Goal: Communication & Community: Answer question/provide support

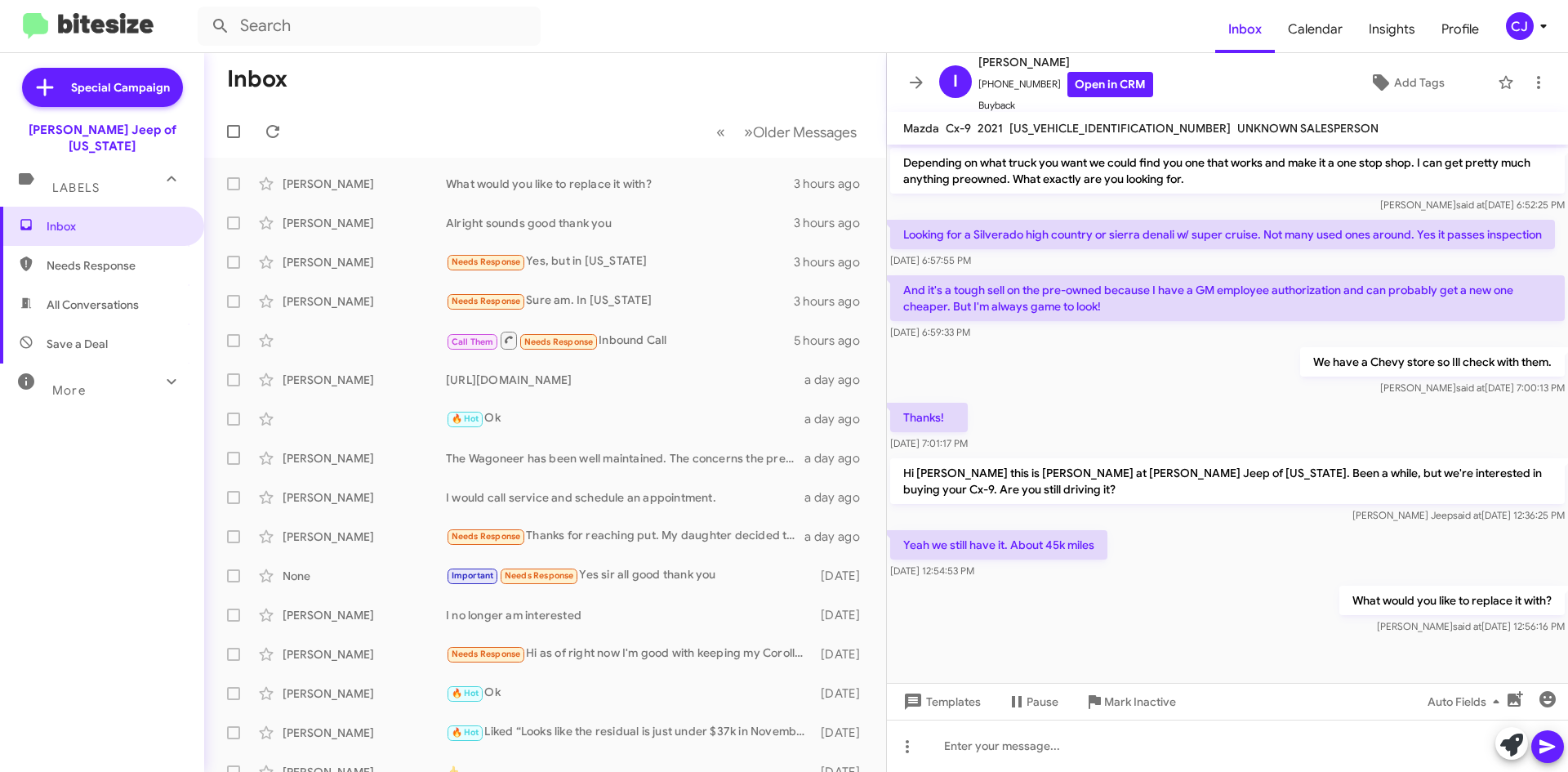
scroll to position [942, 0]
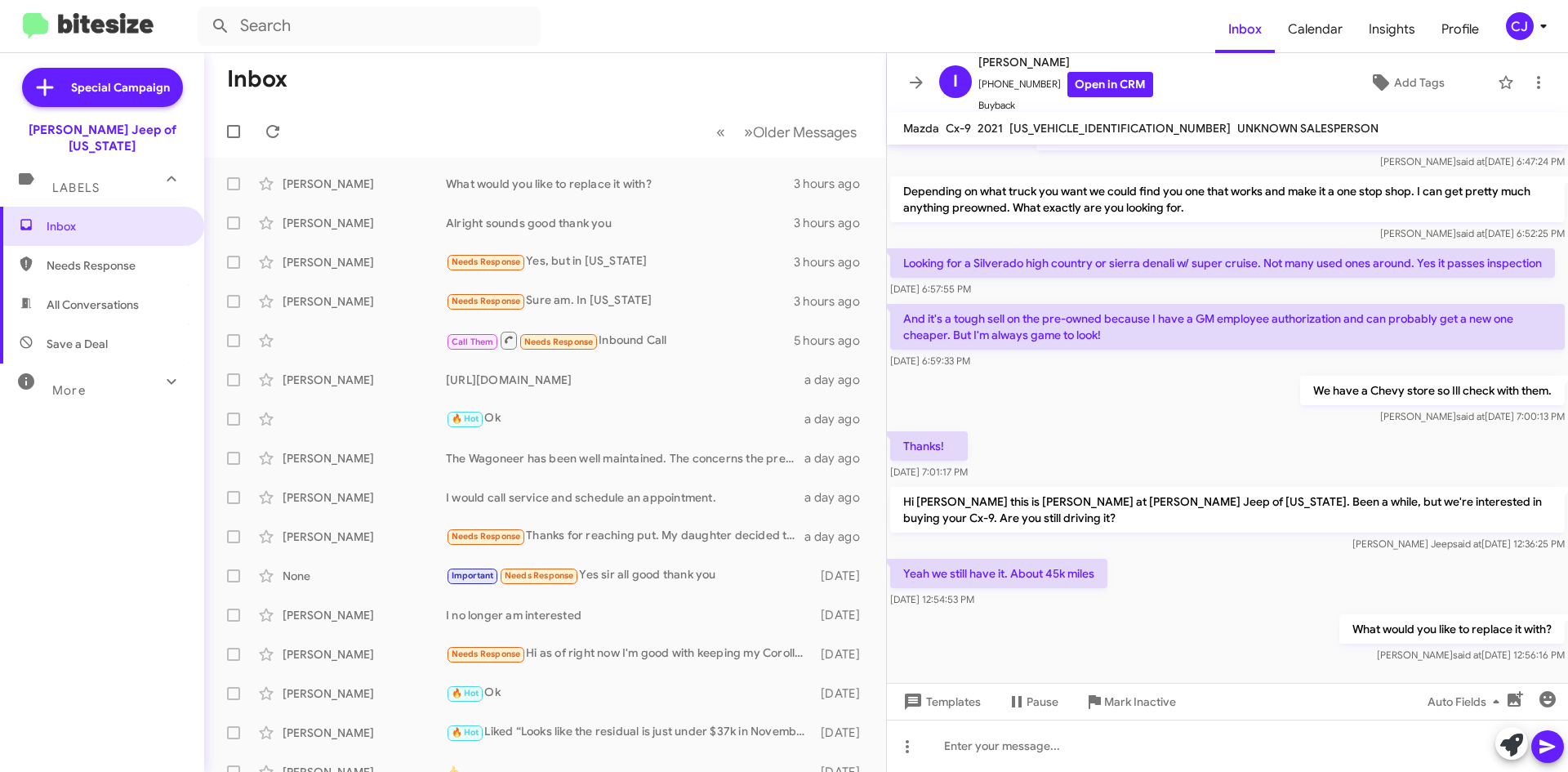
click at [69, 296] on span "All Conversations" at bounding box center [93, 305] width 92 height 17
type input "in:all-conversations"
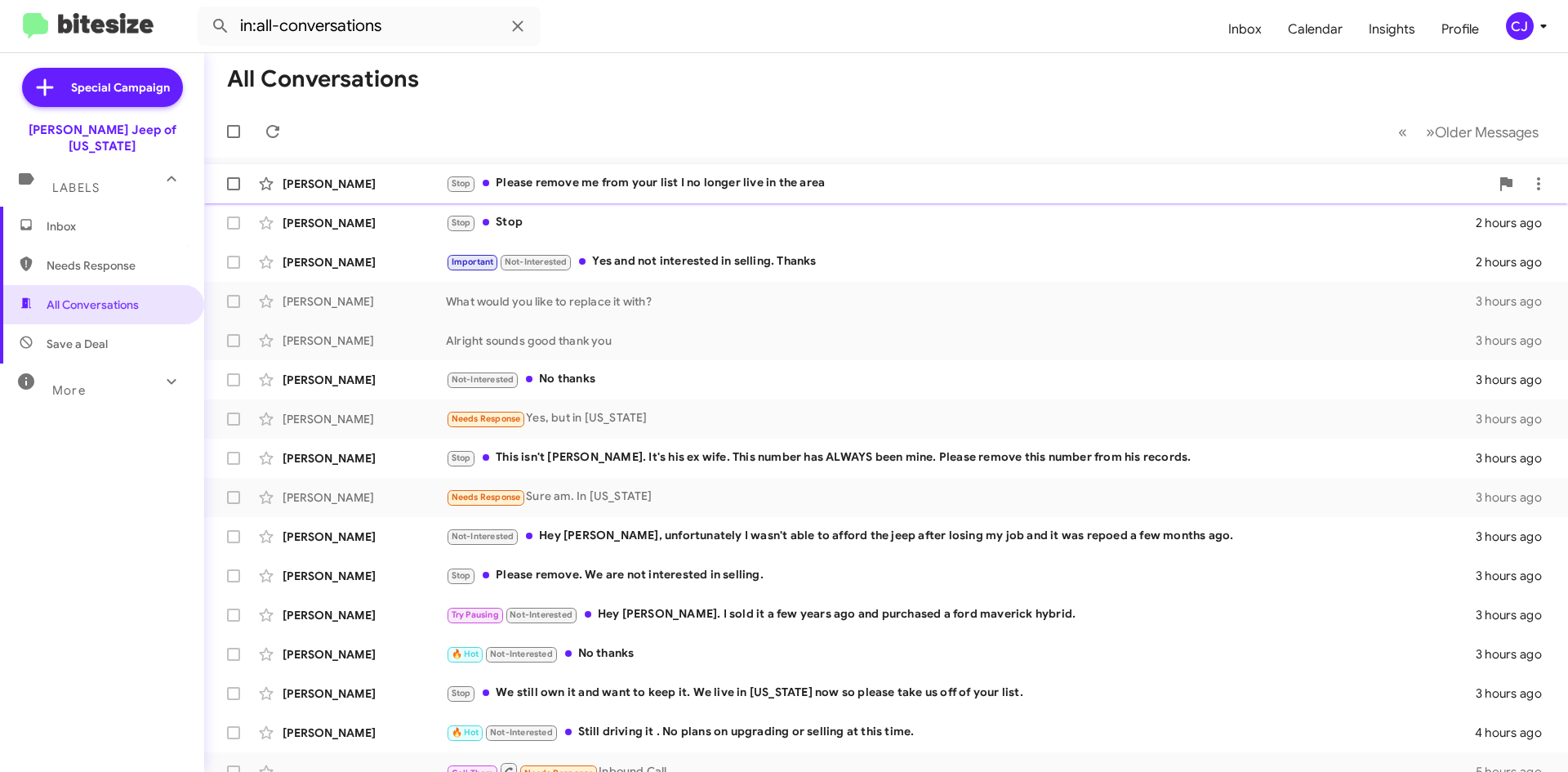
click at [596, 178] on div "Stop Please remove me from your list I no longer live in the area" at bounding box center [968, 183] width 1044 height 18
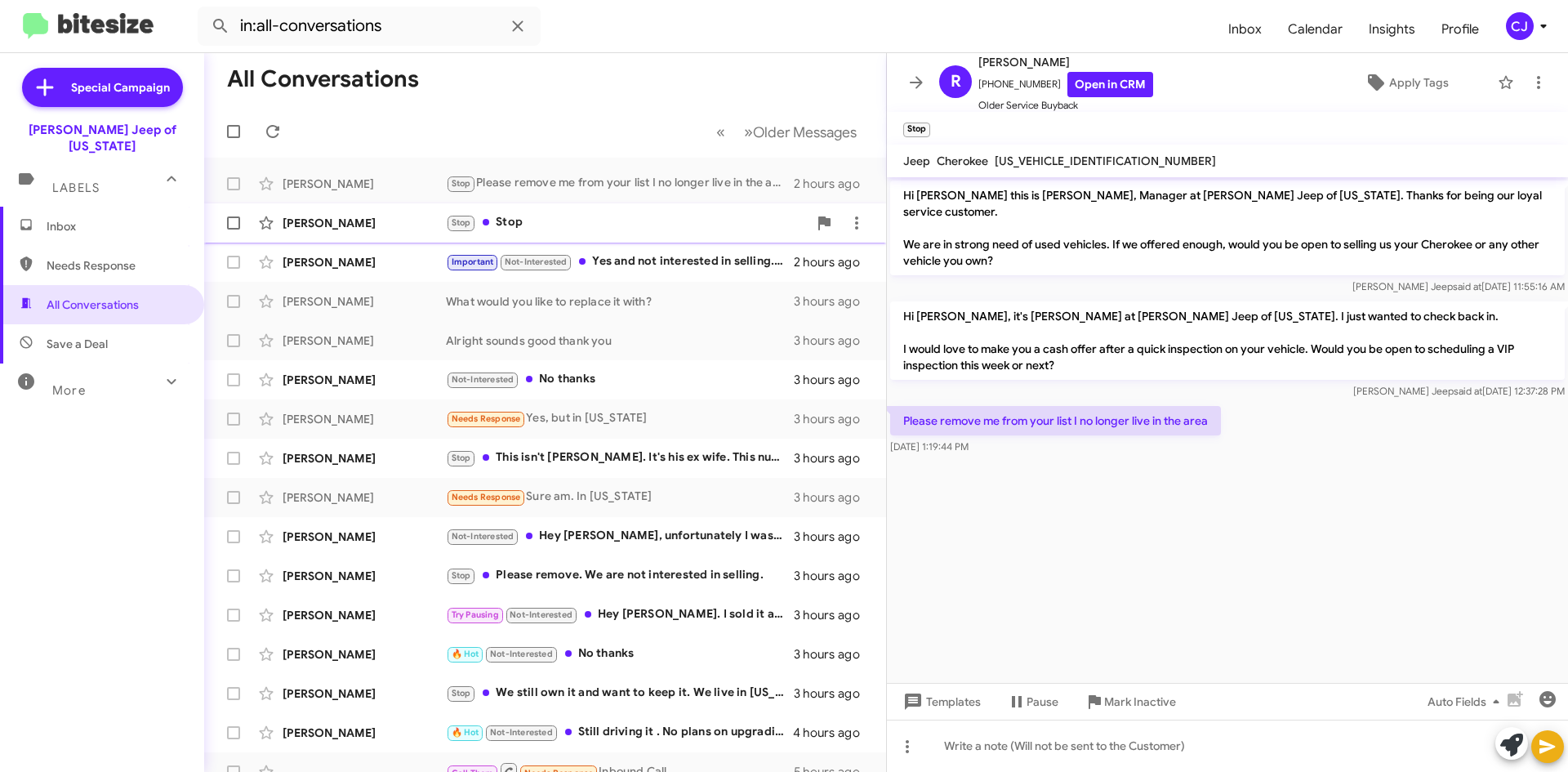
click at [589, 218] on div "Stop Stop" at bounding box center [627, 223] width 362 height 18
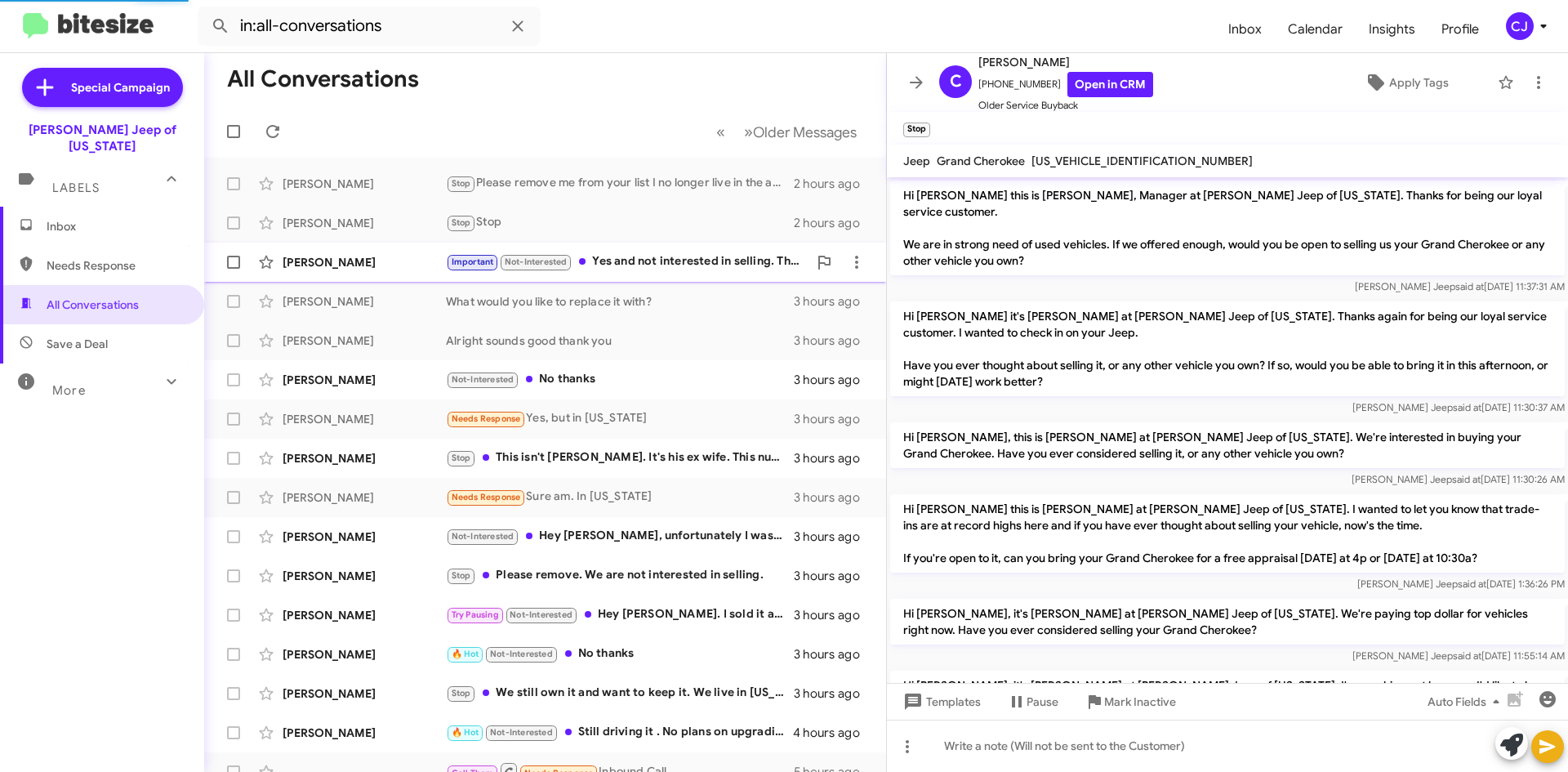
scroll to position [233, 0]
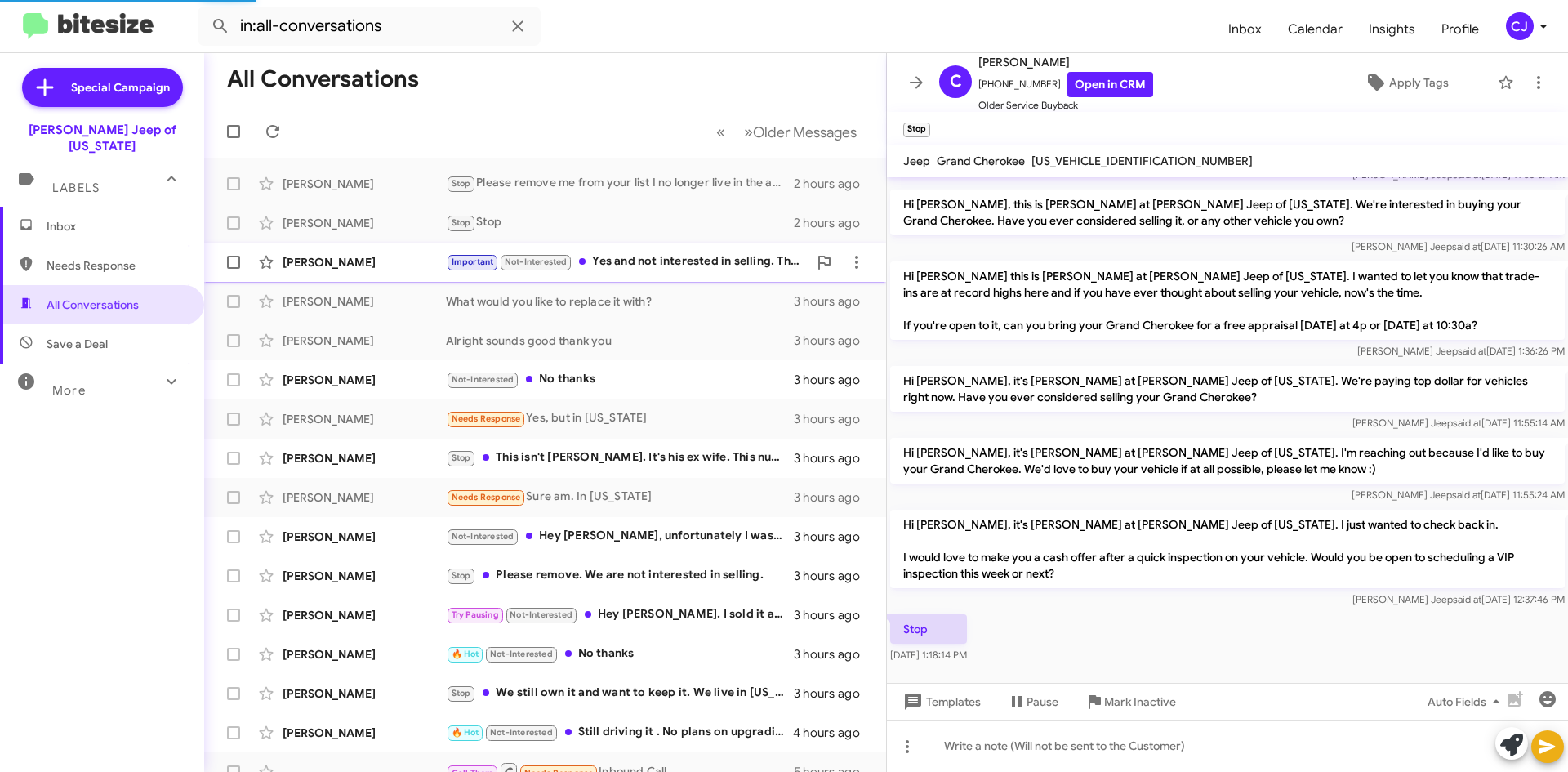
click at [615, 252] on div "Important Not-Interested Yes and not interested in selling. Thanks" at bounding box center [627, 261] width 362 height 18
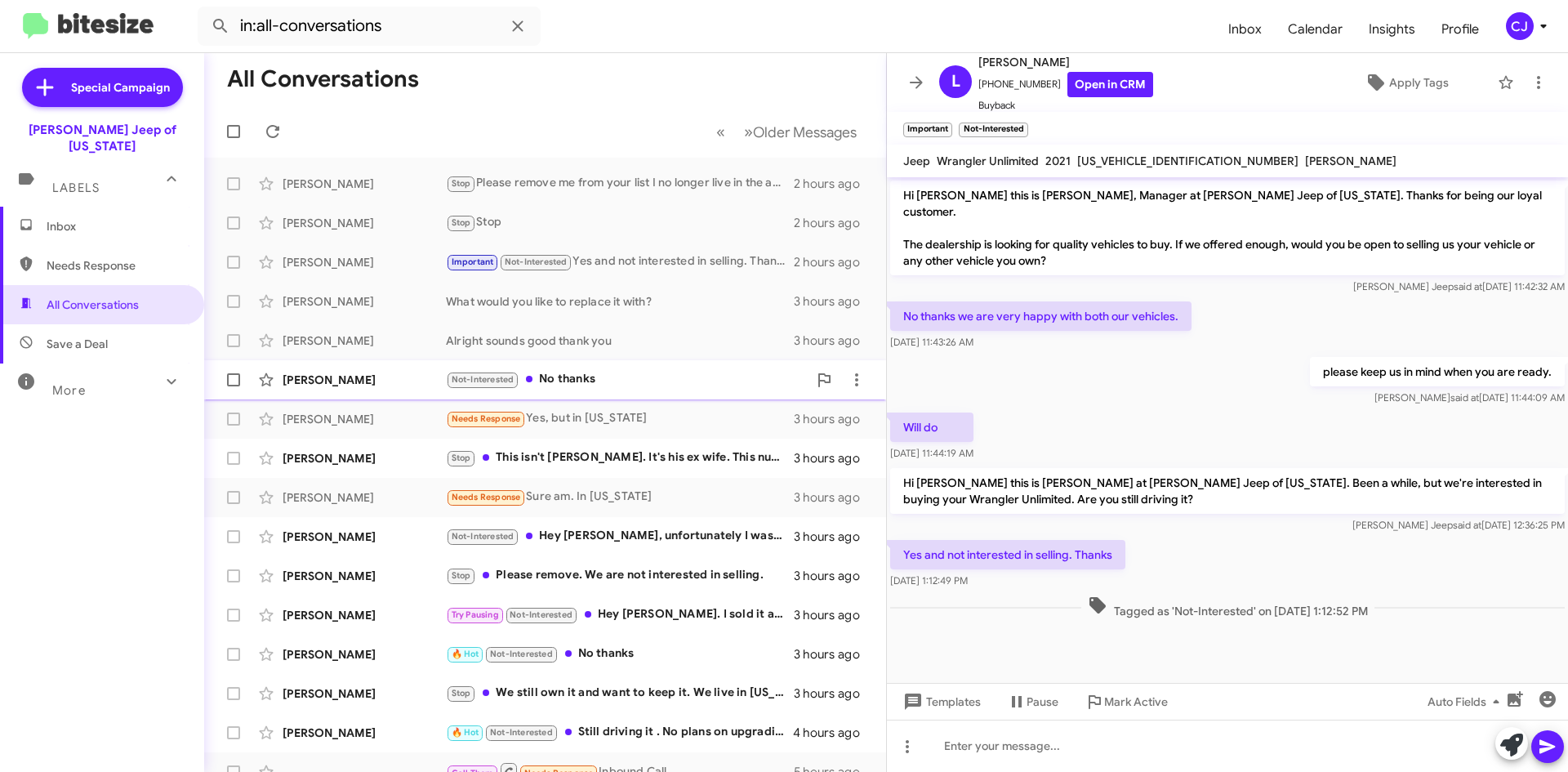
click at [603, 363] on span "Bryan Hedge Not-Interested No thanks 3 hours ago" at bounding box center [545, 379] width 681 height 39
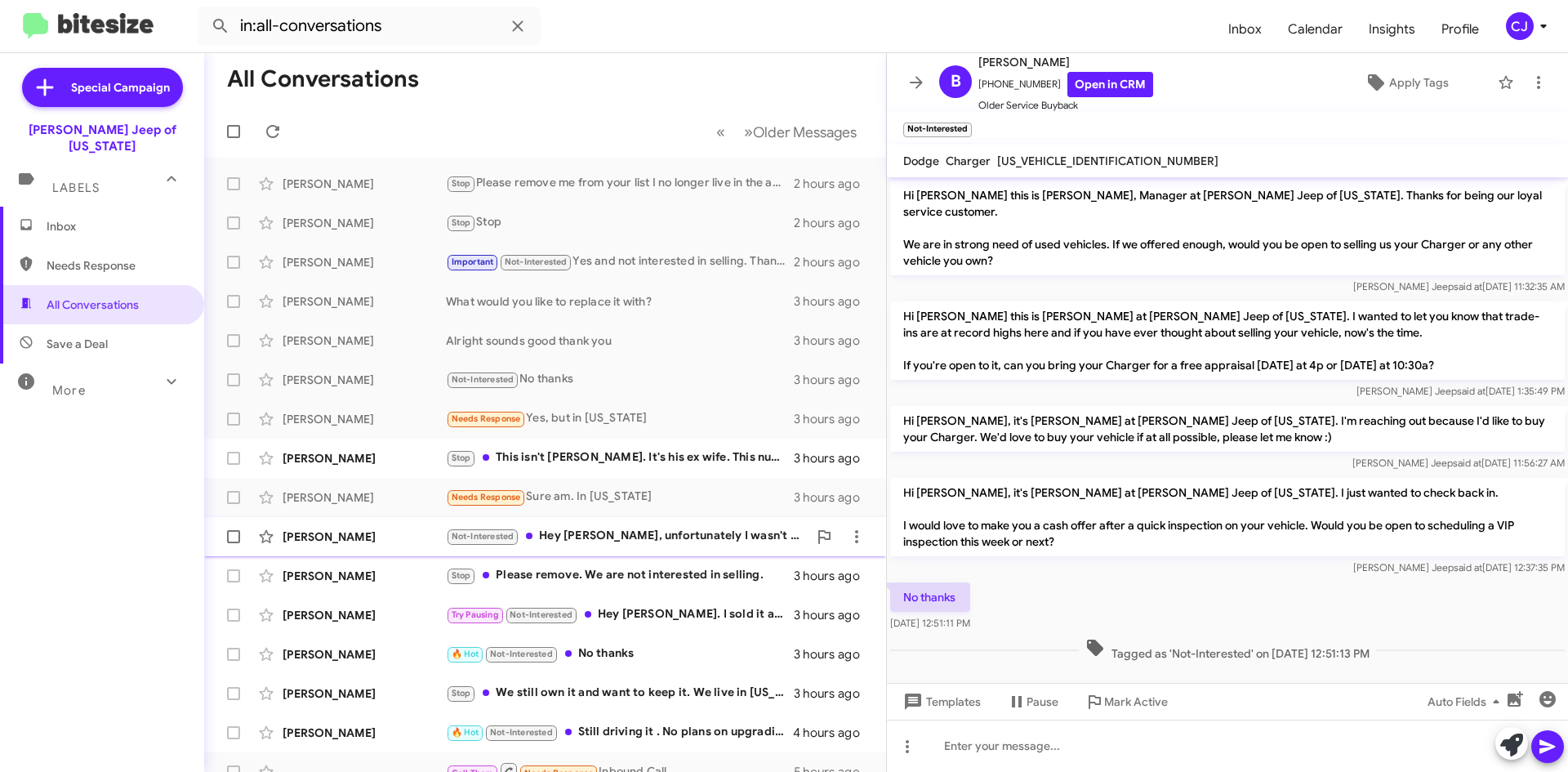
click at [650, 524] on div "Lexie Campbell Not-Interested Hey chuck, unfortunately I wasn't able to afford …" at bounding box center [544, 536] width 655 height 33
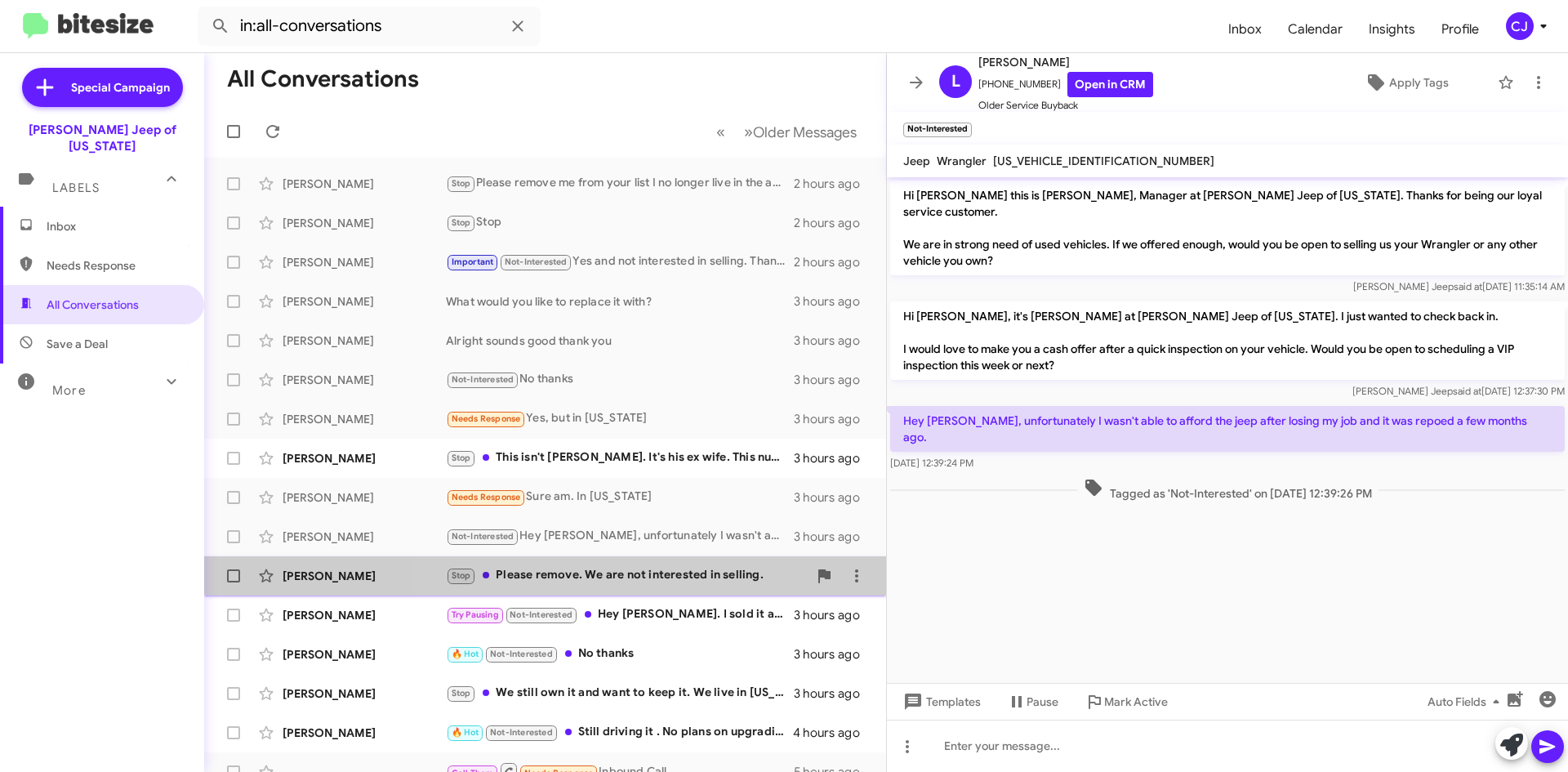
click at [658, 567] on div "Stop Please remove. We are not interested in selling." at bounding box center [627, 575] width 362 height 18
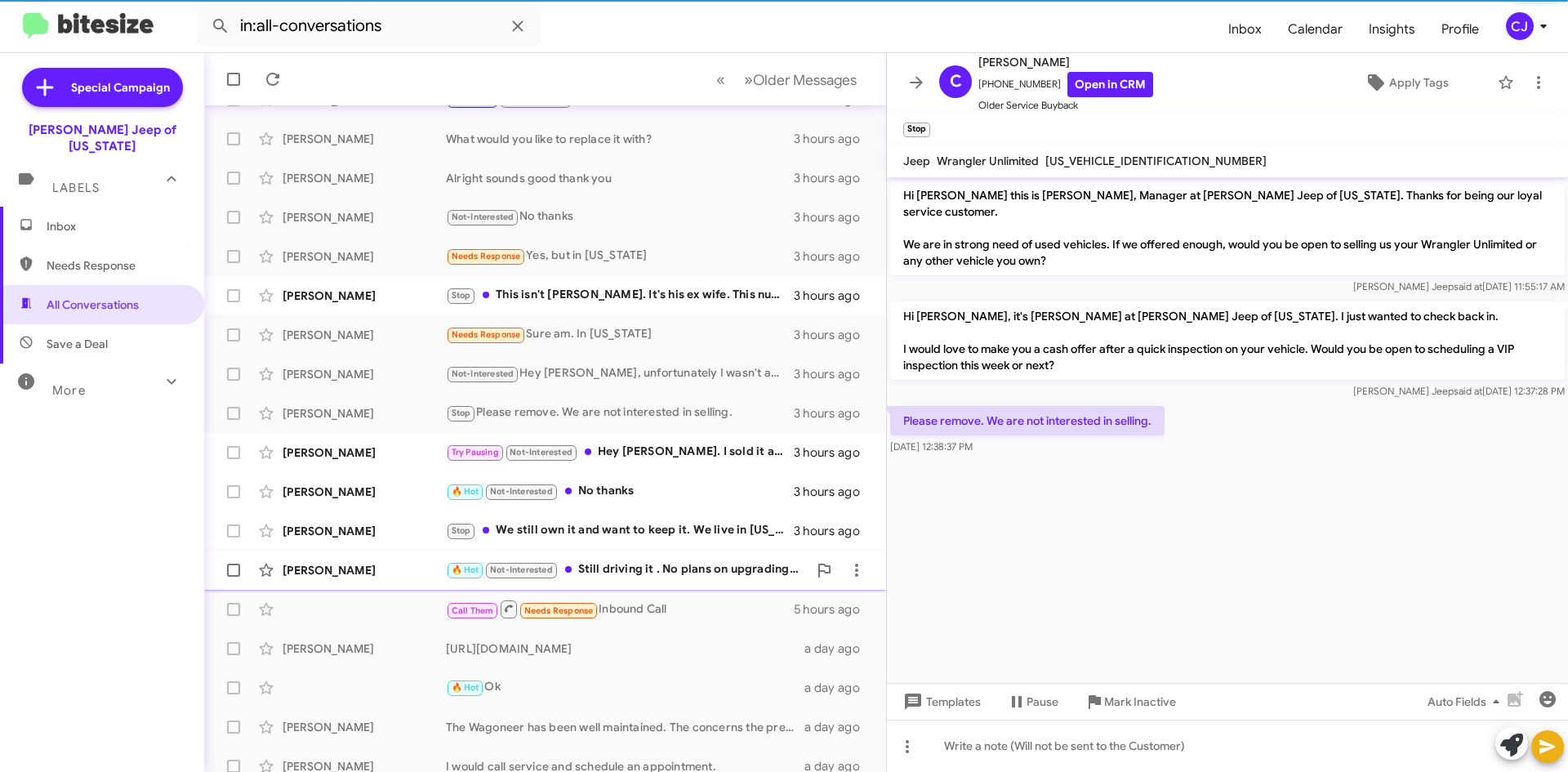
scroll to position [163, 0]
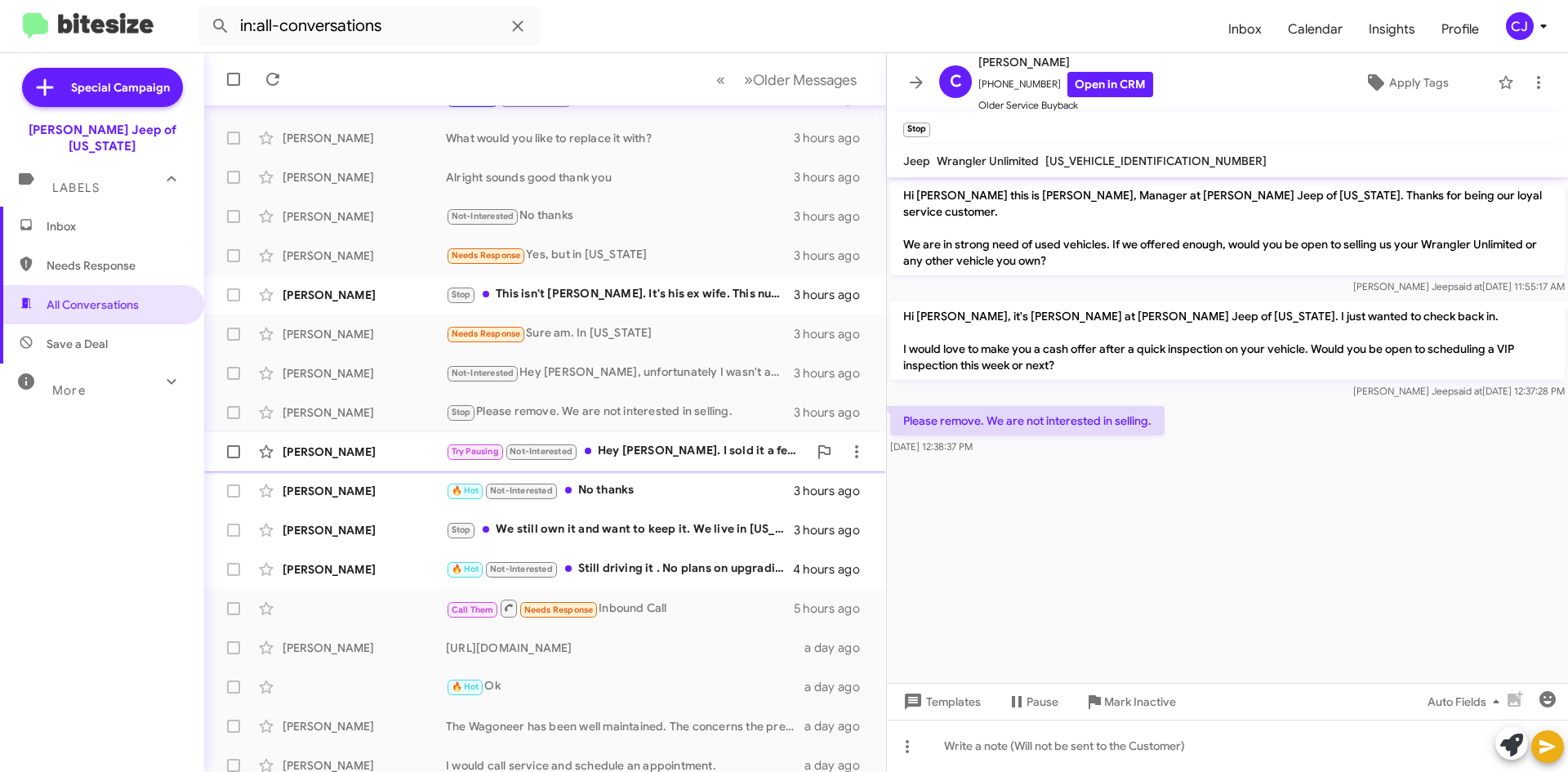
click at [666, 448] on div "Try Pausing Not-Interested Hey Chuck. I sold it a few years ago and purchased a…" at bounding box center [627, 451] width 362 height 18
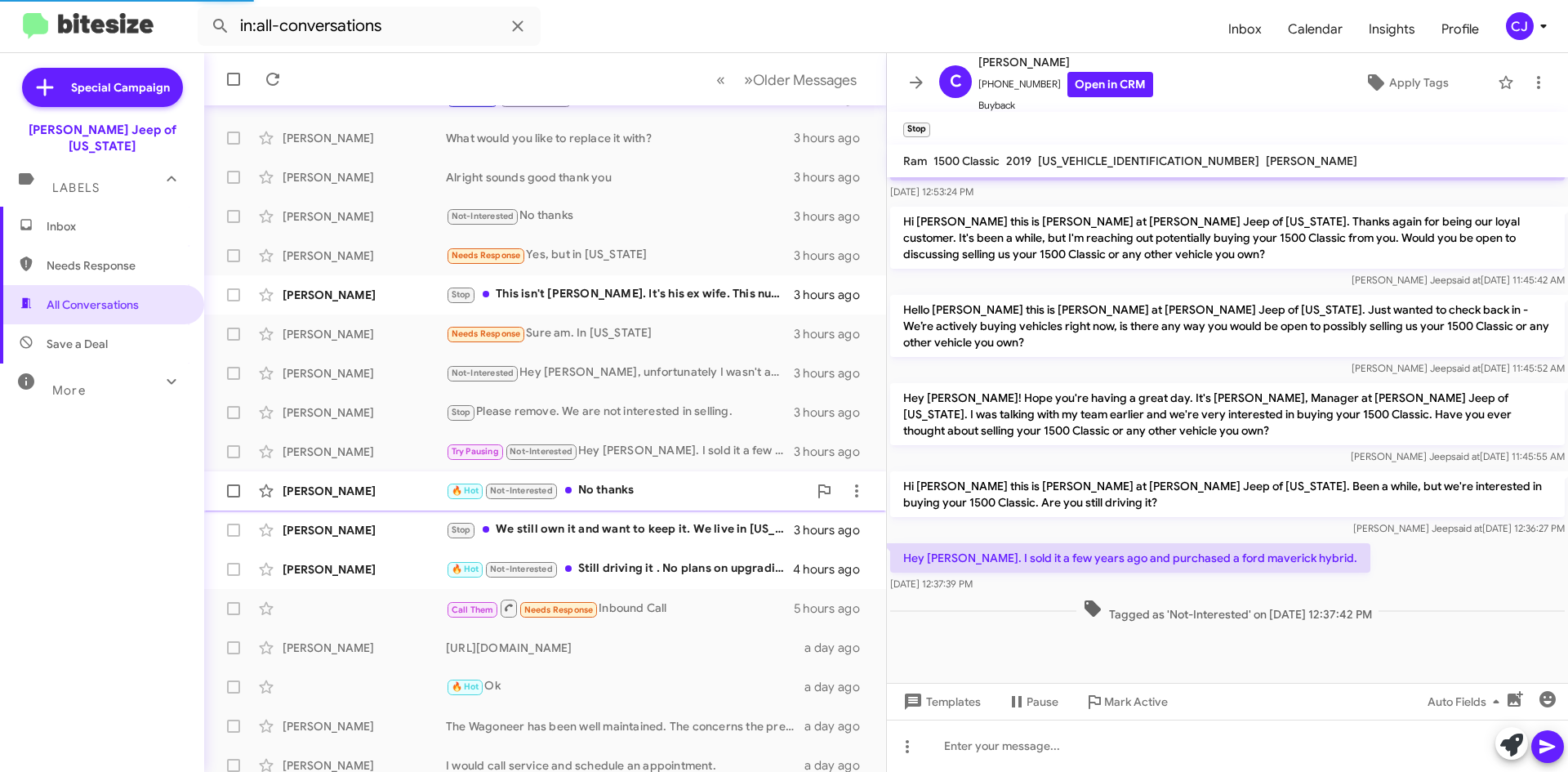
click at [662, 486] on div "🔥 Hot Not-Interested No thanks" at bounding box center [627, 490] width 362 height 18
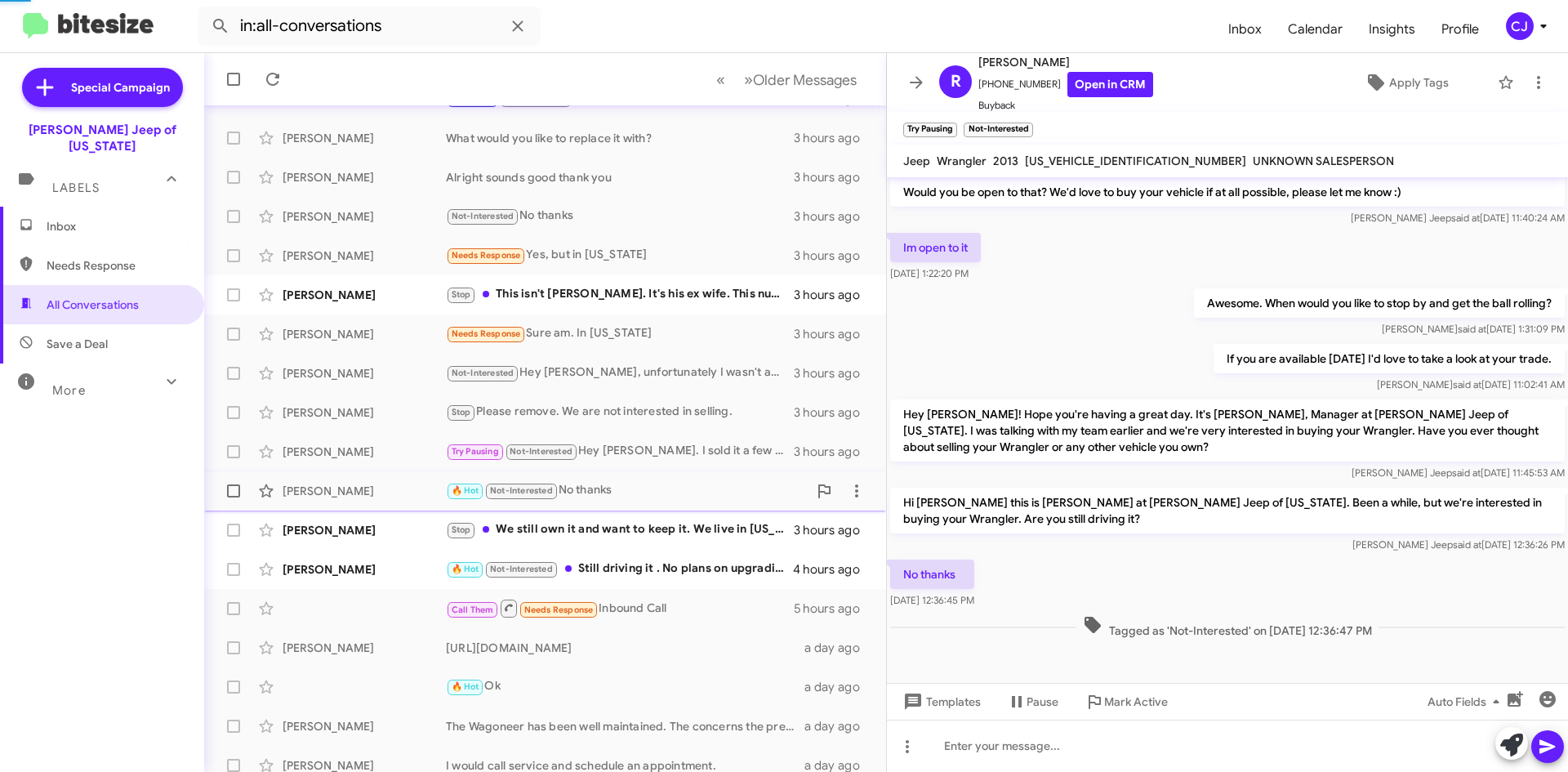
scroll to position [213, 0]
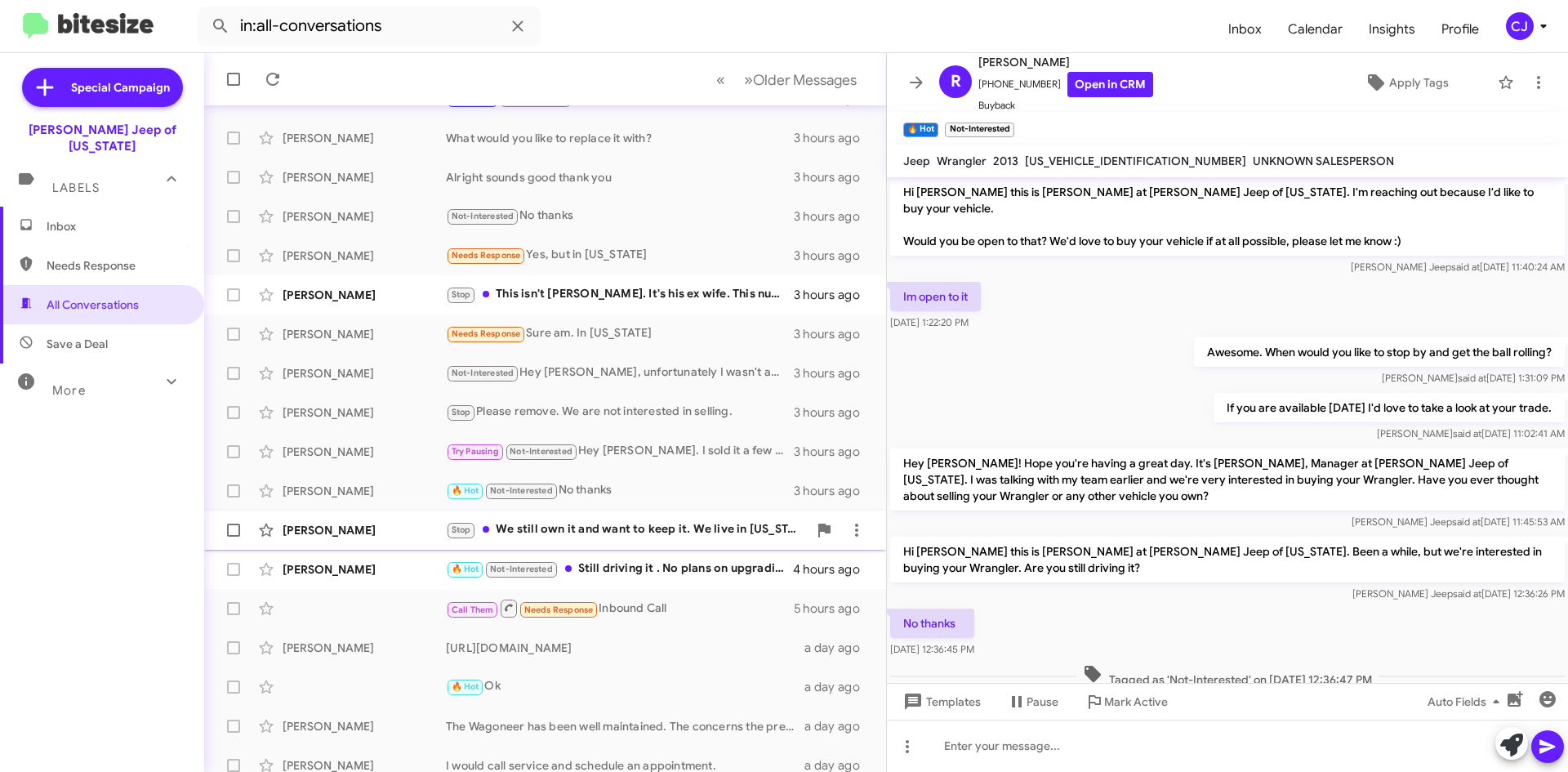
click at [661, 533] on div "Stop We still own it and want to keep it. We live in West Virginia now so pleas…" at bounding box center [627, 529] width 362 height 18
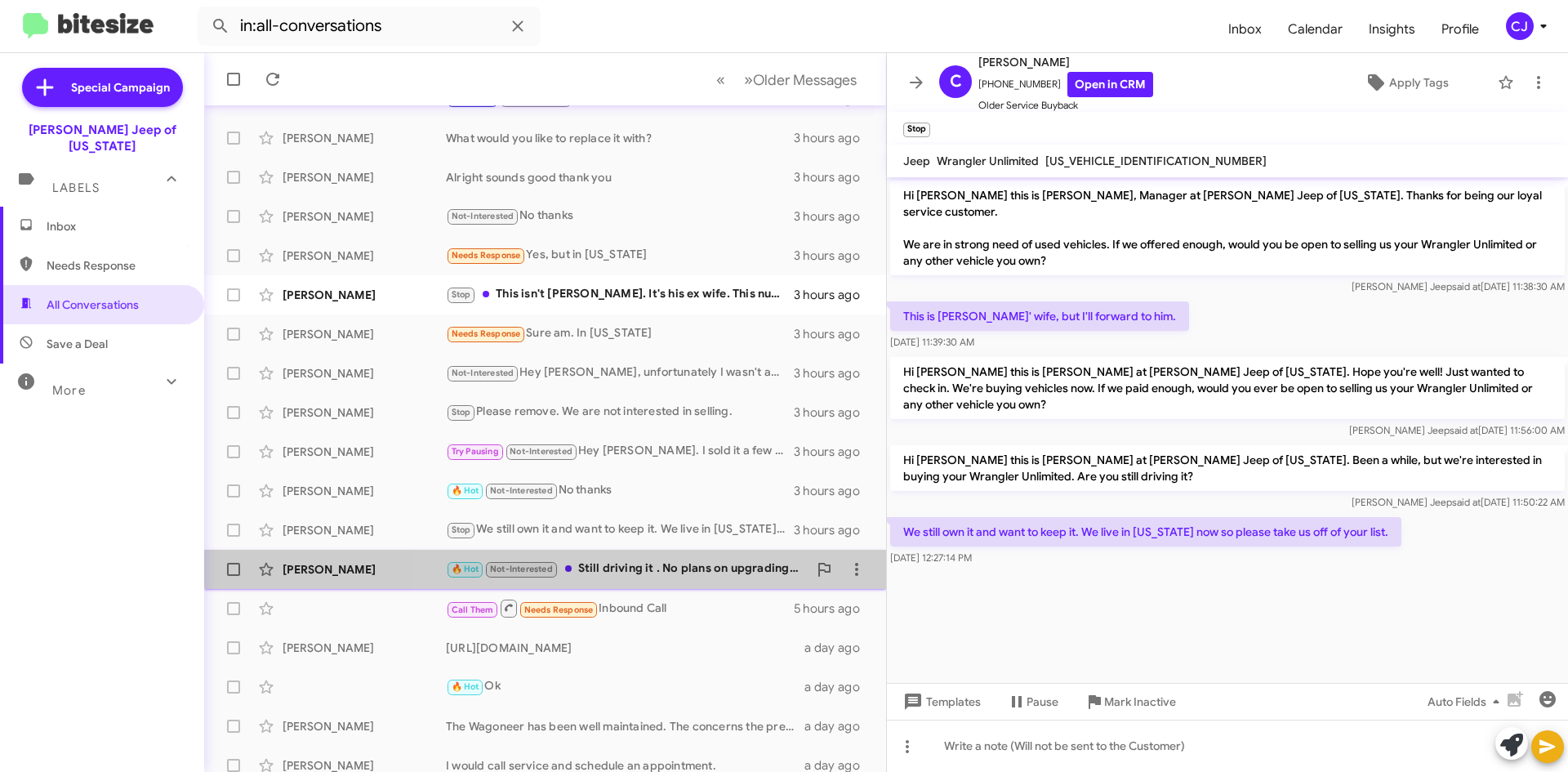
click at [663, 560] on div "🔥 Hot Not-Interested Still driving it . No plans on upgrading or selling at thi…" at bounding box center [627, 569] width 362 height 18
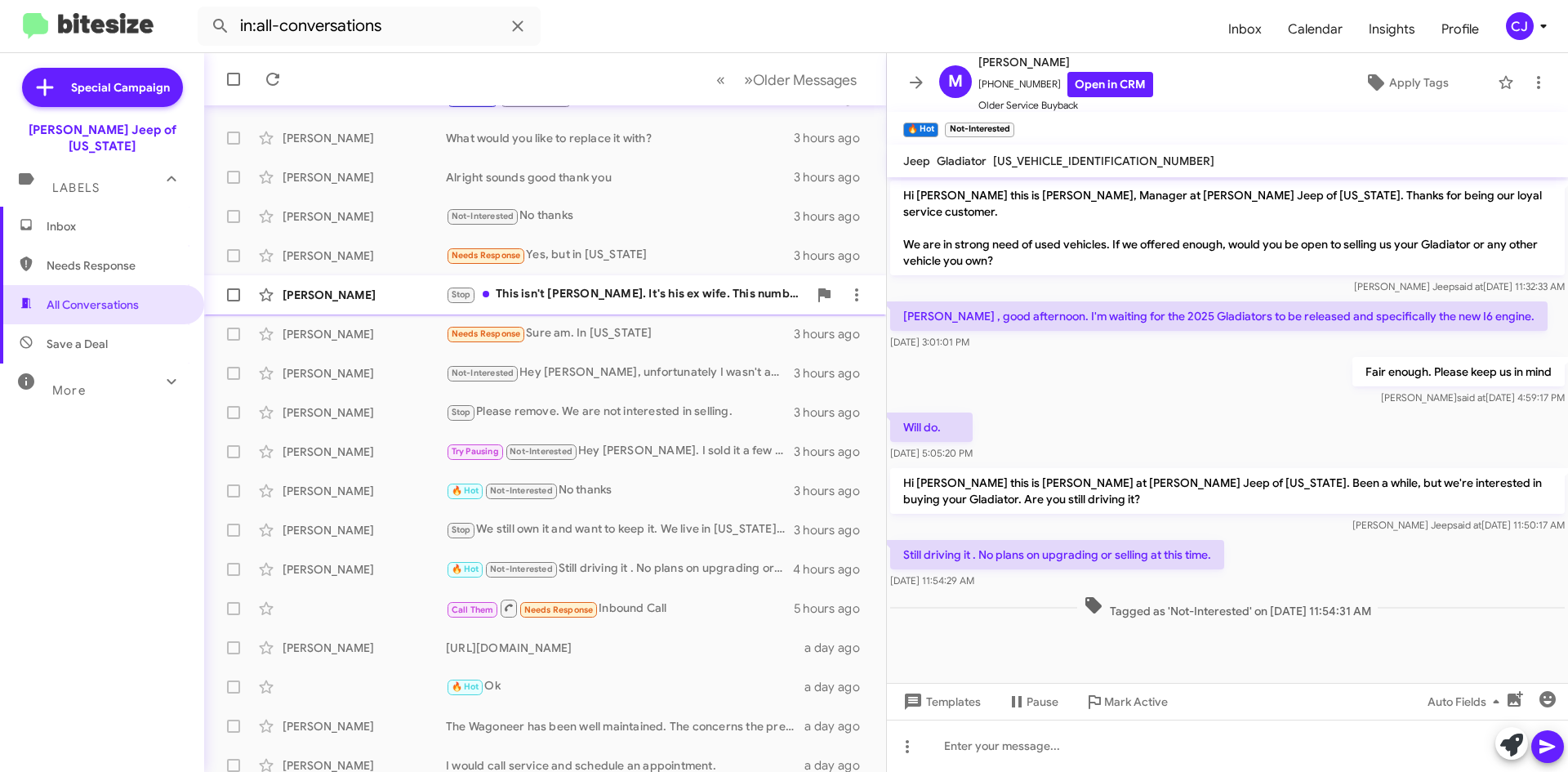
click at [623, 301] on div "Stop This isn't Richard. It's his ex wife. This number has ALWAYS been mine. Pl…" at bounding box center [627, 294] width 362 height 18
